Goal: Check status: Check status

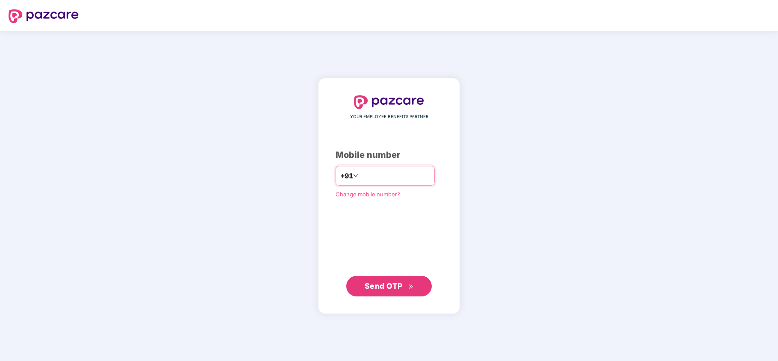
click at [405, 175] on input "number" at bounding box center [395, 176] width 70 height 14
type input "*"
type input "**********"
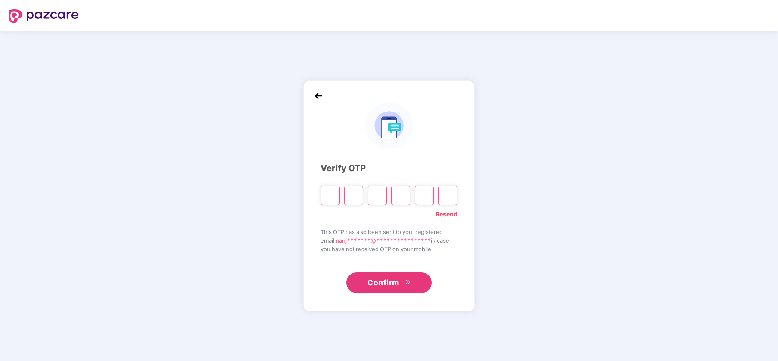
type input "*"
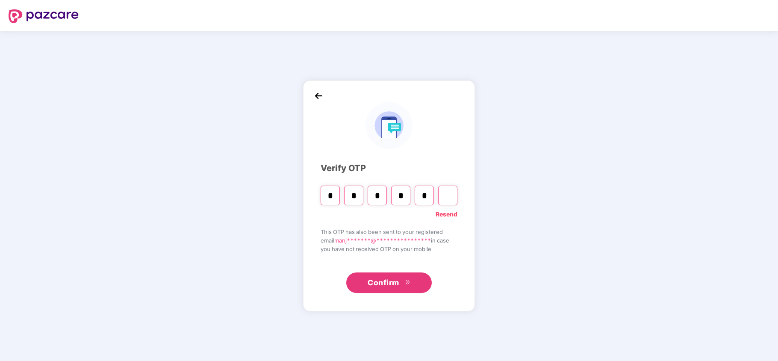
type input "*"
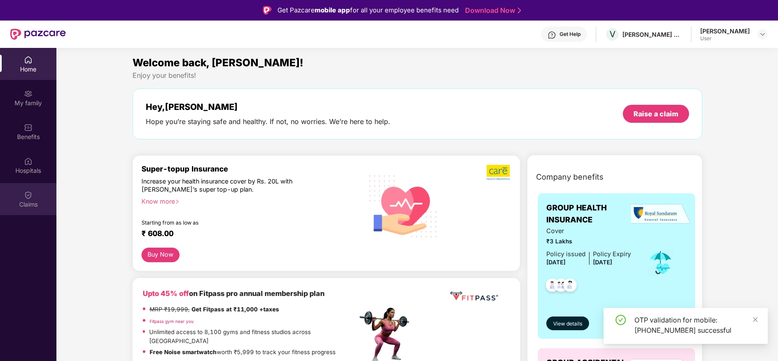
click at [26, 193] on img at bounding box center [28, 195] width 9 height 9
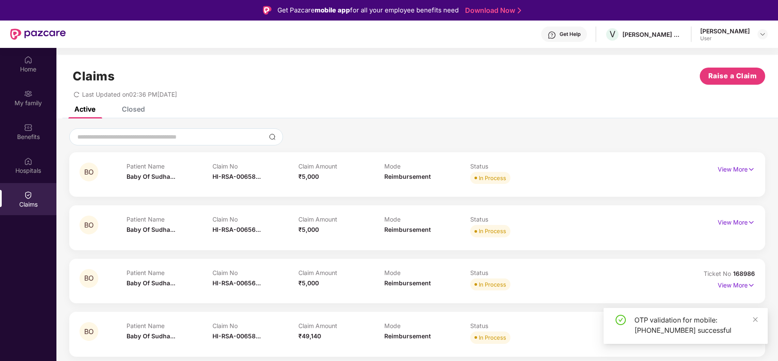
click at [132, 110] on div "Closed" at bounding box center [133, 109] width 23 height 9
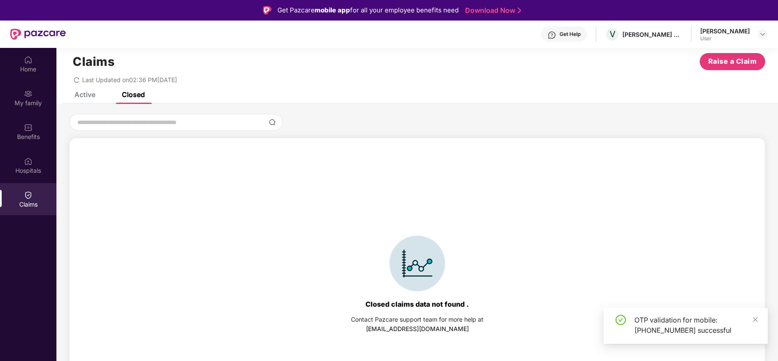
scroll to position [19, 0]
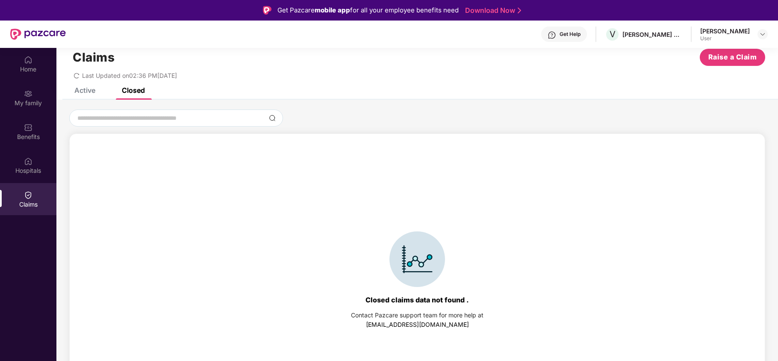
click at [92, 86] on div "Claims Raise a Claim Last Updated on 02:36 PM[DATE]" at bounding box center [417, 62] width 722 height 52
click at [92, 88] on div "Active" at bounding box center [84, 90] width 21 height 9
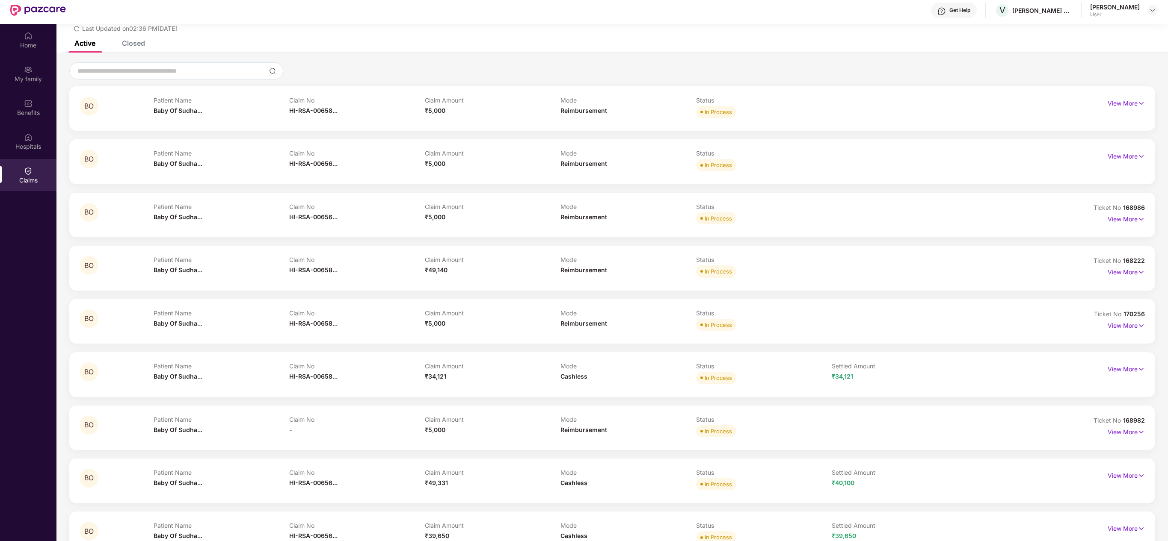
scroll to position [48, 0]
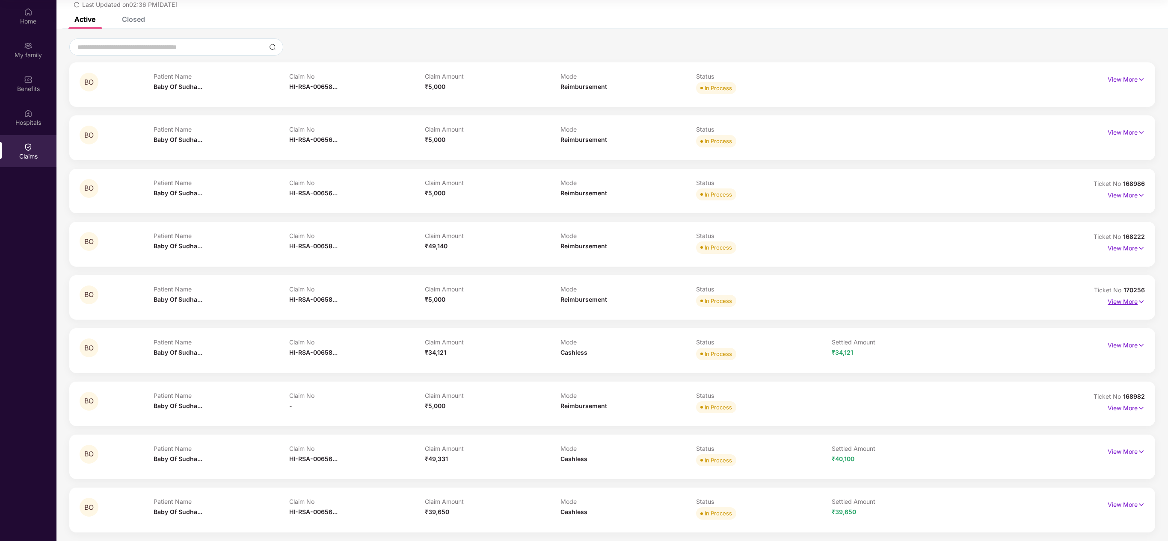
click at [778, 302] on p "View More" at bounding box center [1125, 301] width 37 height 12
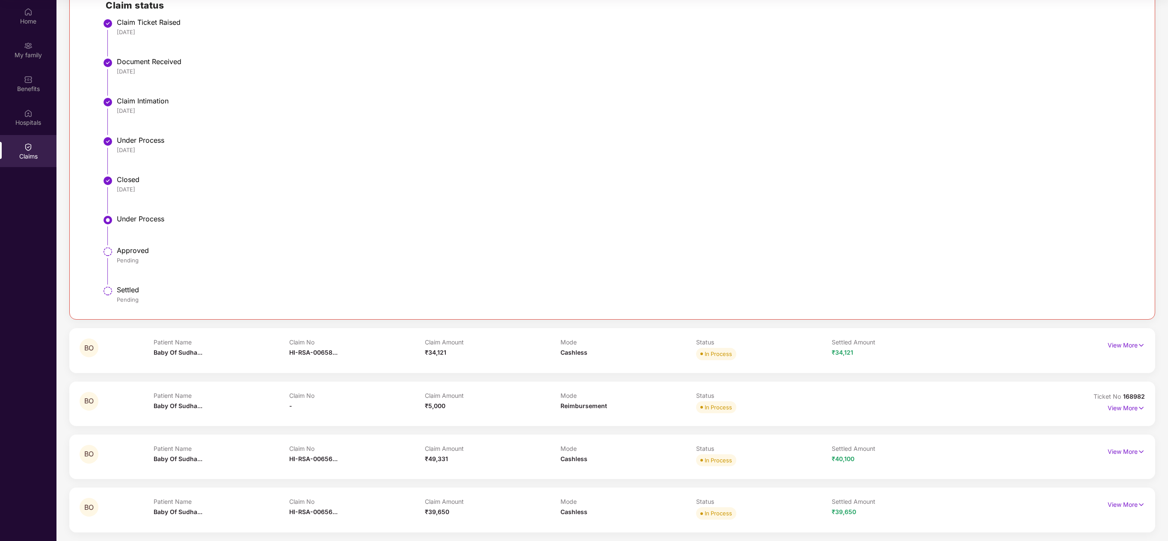
scroll to position [445, 0]
click at [137, 256] on div "Approved Pending" at bounding box center [626, 255] width 1019 height 18
